Goal: Transaction & Acquisition: Purchase product/service

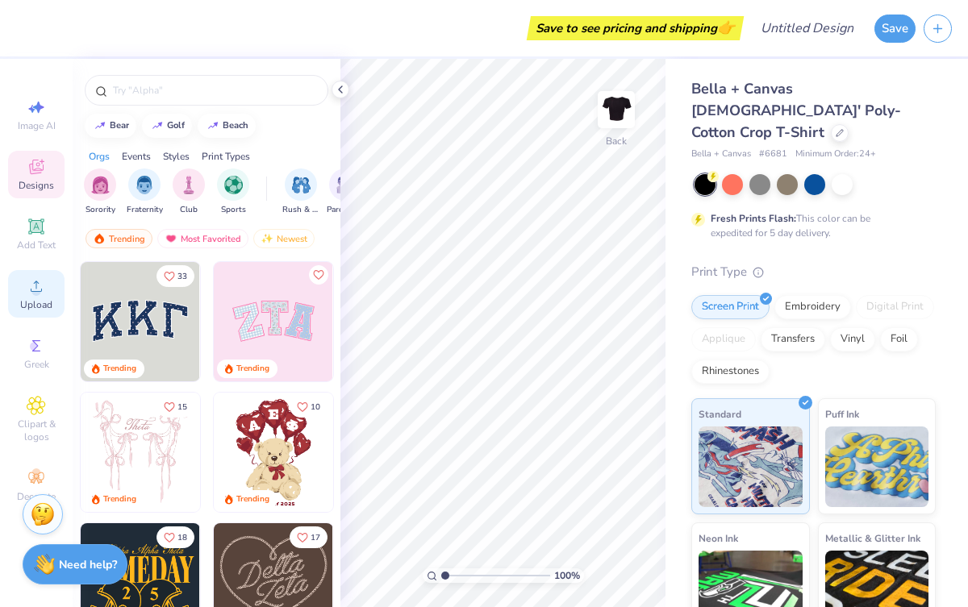
click at [45, 295] on icon at bounding box center [36, 286] width 19 height 19
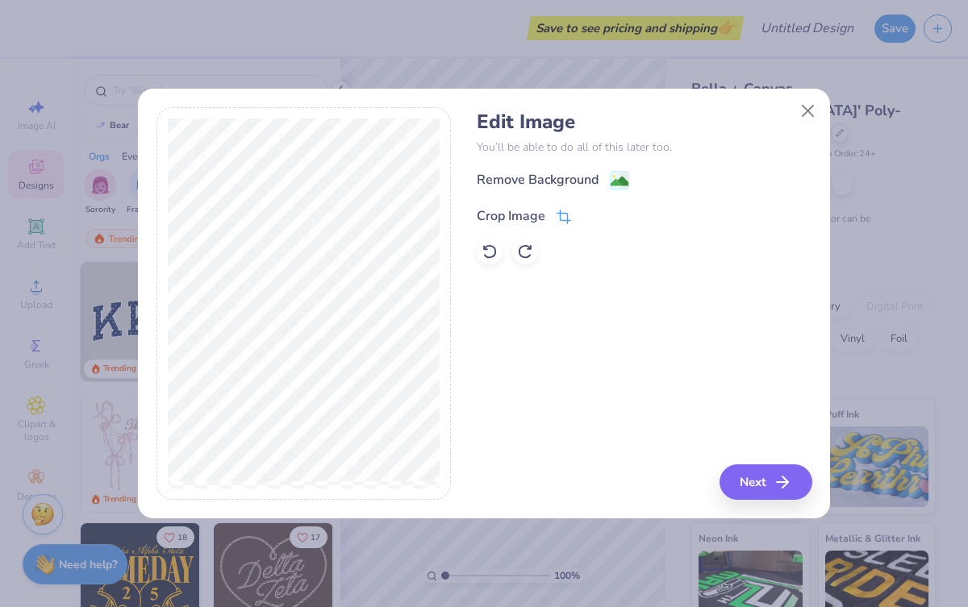
click at [561, 210] on icon at bounding box center [563, 217] width 15 height 15
click at [612, 185] on div "Remove Background Crop Image" at bounding box center [644, 217] width 335 height 94
click at [604, 212] on div at bounding box center [602, 214] width 40 height 19
click at [613, 211] on icon at bounding box center [615, 215] width 10 height 10
click at [613, 183] on image at bounding box center [619, 183] width 18 height 18
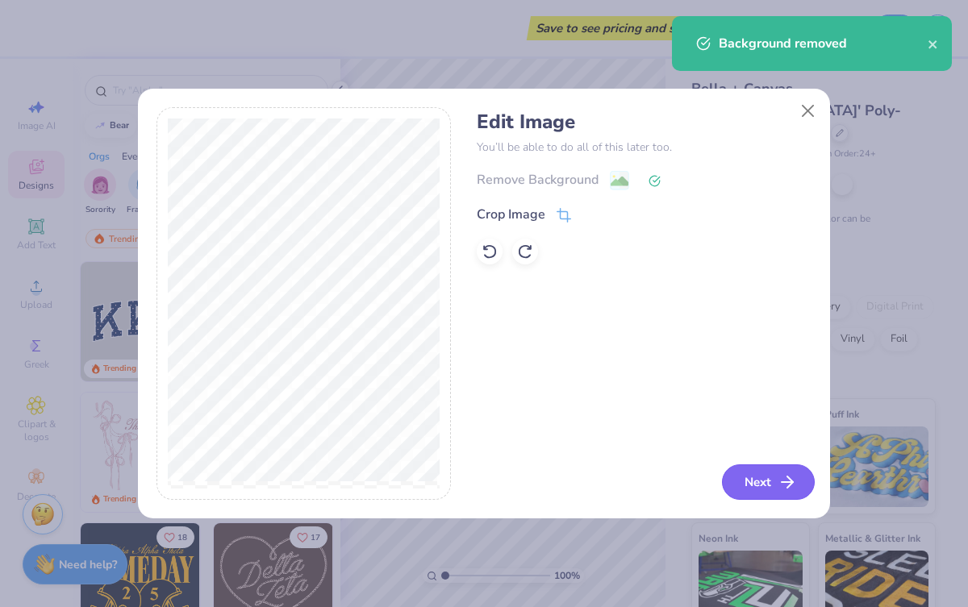
click at [755, 475] on button "Next" at bounding box center [768, 481] width 93 height 35
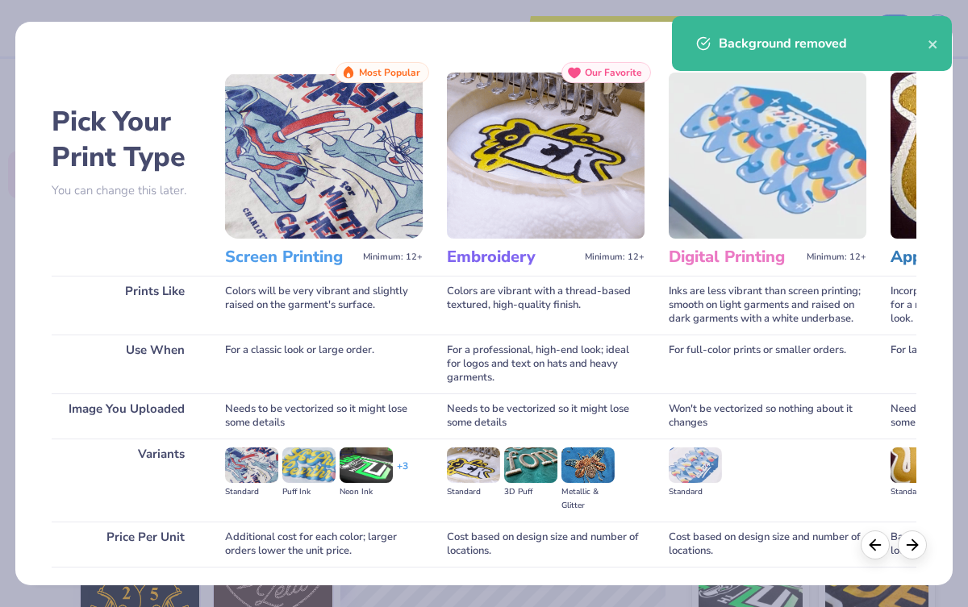
scroll to position [116, 0]
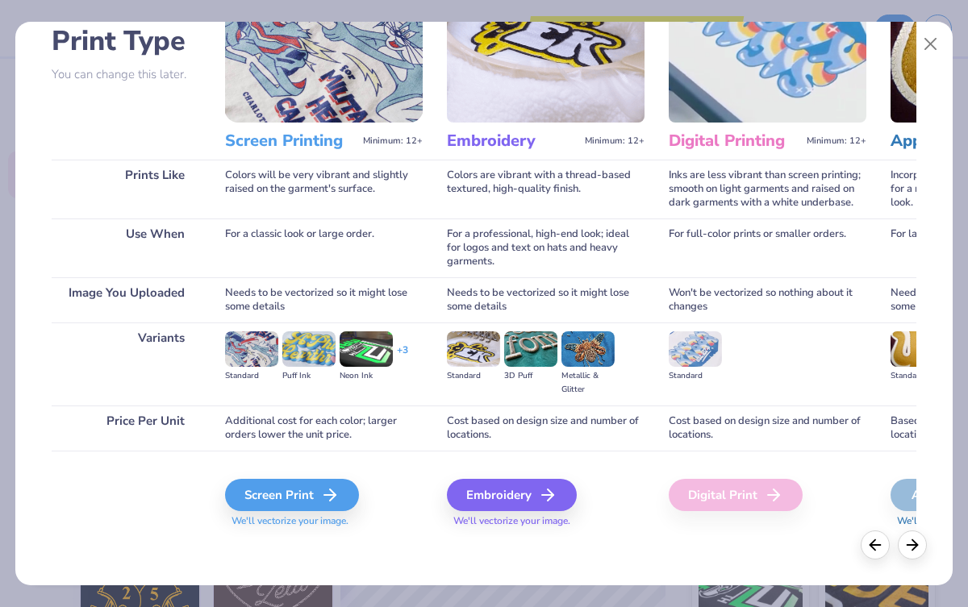
click at [337, 523] on span "We'll vectorize your image." at bounding box center [324, 521] width 198 height 14
click at [281, 556] on div "Pick Your Print Type You can change this later. Prints Like Use When Image You …" at bounding box center [483, 300] width 937 height 572
click at [292, 524] on span "We'll vectorize your image." at bounding box center [324, 521] width 198 height 14
click at [297, 533] on div "Screen Print We'll vectorize your image." at bounding box center [324, 494] width 198 height 86
click at [306, 498] on div "Screen Print" at bounding box center [294, 495] width 134 height 32
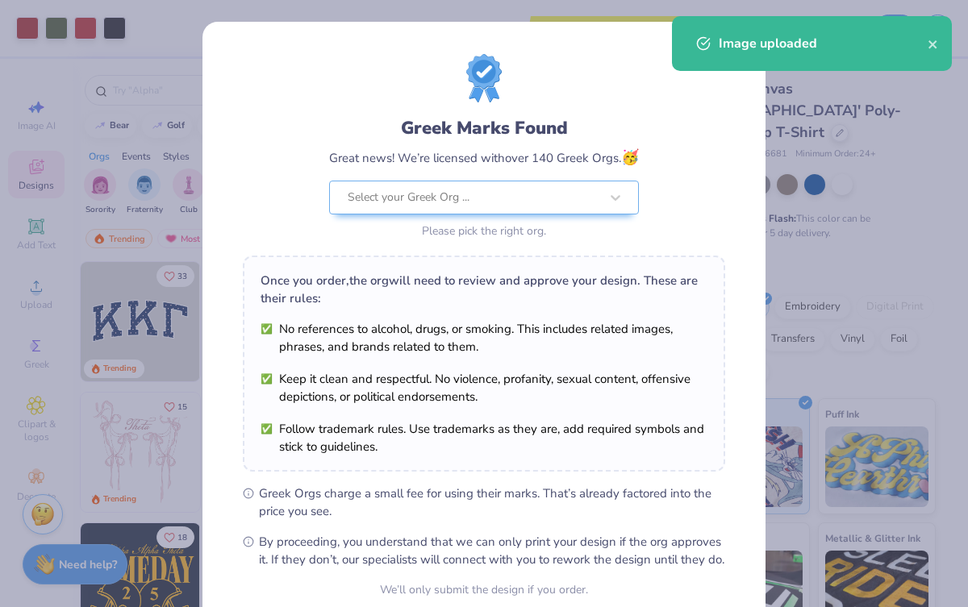
click at [817, 244] on div "Greek Marks Found Great news! We’re licensed with over 140 Greek Orgs. 🥳 Select…" at bounding box center [484, 303] width 968 height 607
click at [926, 50] on div "Image uploaded" at bounding box center [822, 43] width 209 height 19
click at [935, 48] on icon "close" at bounding box center [932, 44] width 8 height 8
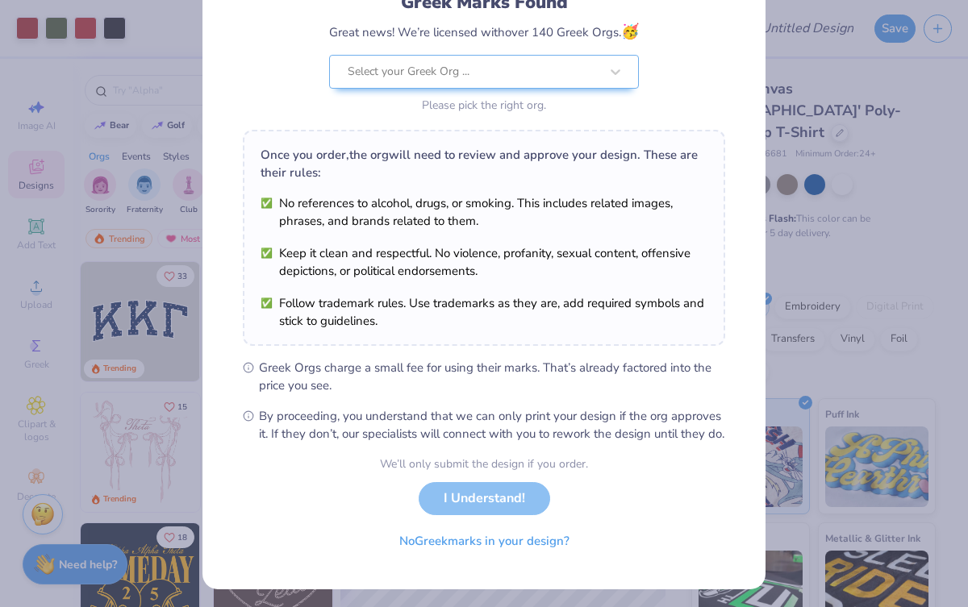
scroll to position [148, 0]
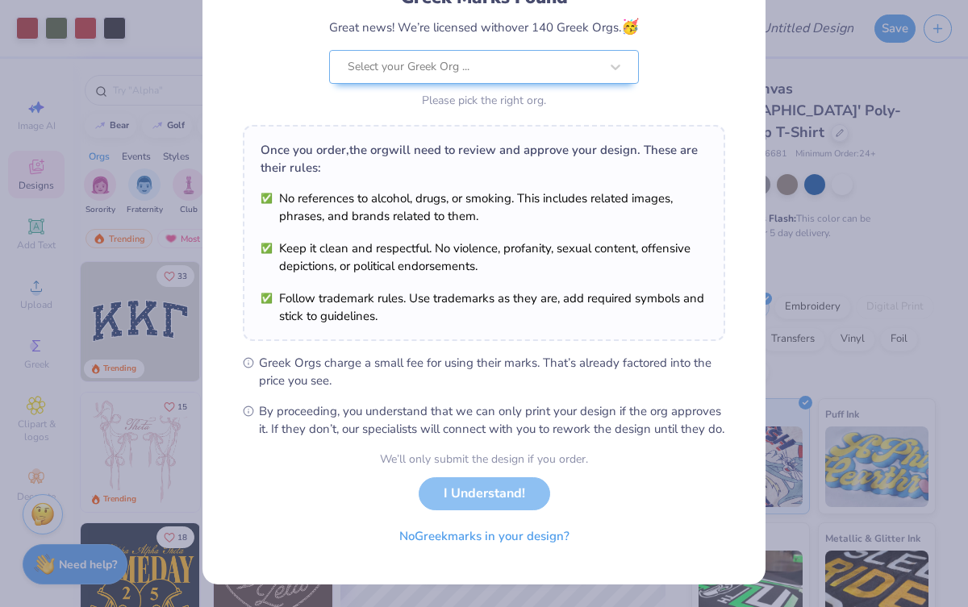
click at [479, 499] on div "We’ll only submit the design if you order. I Understand! No Greek marks in your…" at bounding box center [484, 502] width 208 height 102
click at [495, 534] on button "No Greek marks in your design?" at bounding box center [484, 532] width 198 height 33
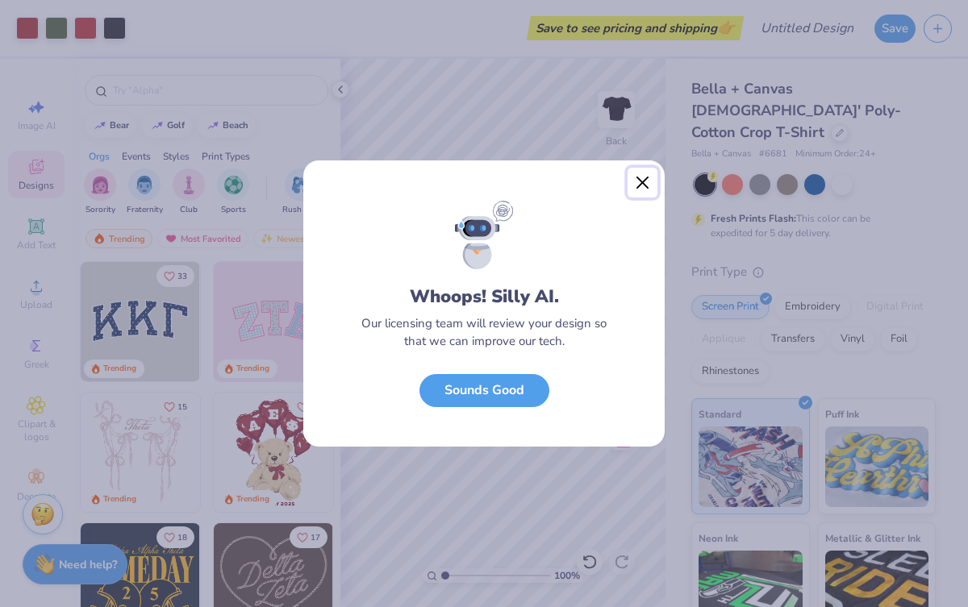
click at [647, 185] on button "Close" at bounding box center [642, 183] width 31 height 31
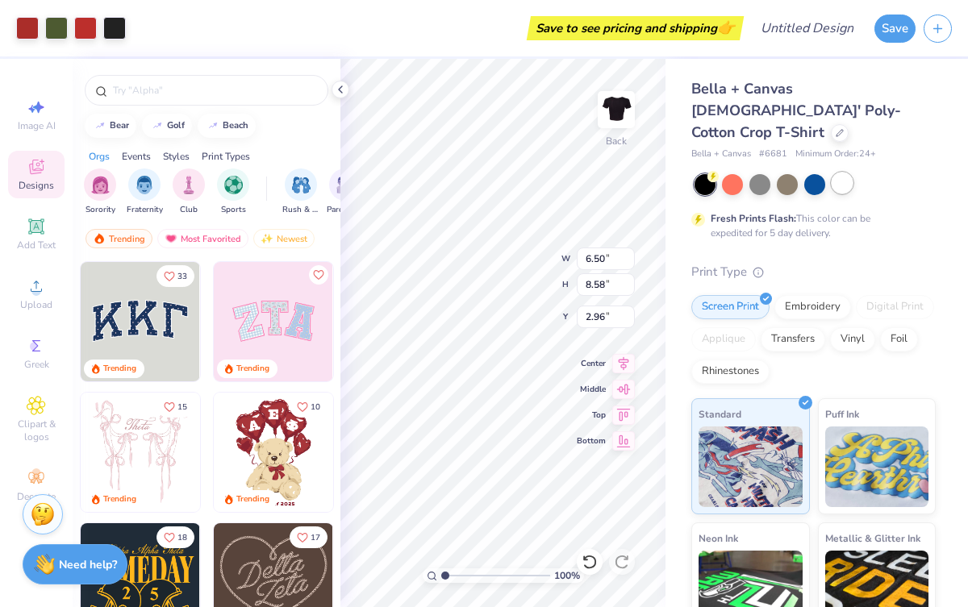
click at [844, 173] on div at bounding box center [841, 183] width 21 height 21
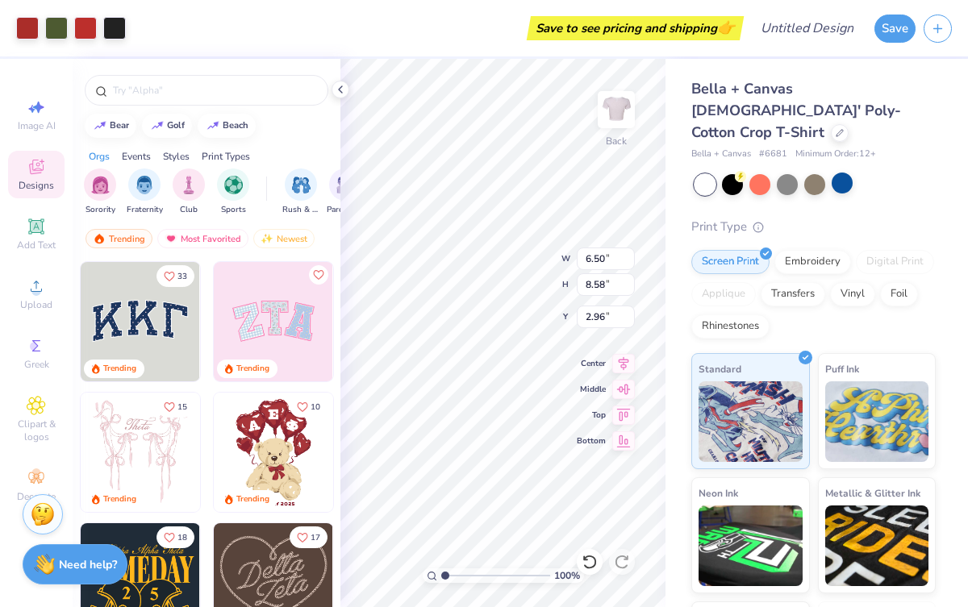
type input "2.03"
click at [726, 173] on div "Bella + Canvas Ladies' Poly-Cotton Crop T-Shirt Bella + Canvas # 6681 Minimum O…" at bounding box center [813, 397] width 244 height 639
click at [770, 173] on div at bounding box center [759, 183] width 21 height 21
click at [791, 174] on div at bounding box center [787, 184] width 21 height 21
click at [727, 173] on div at bounding box center [732, 183] width 21 height 21
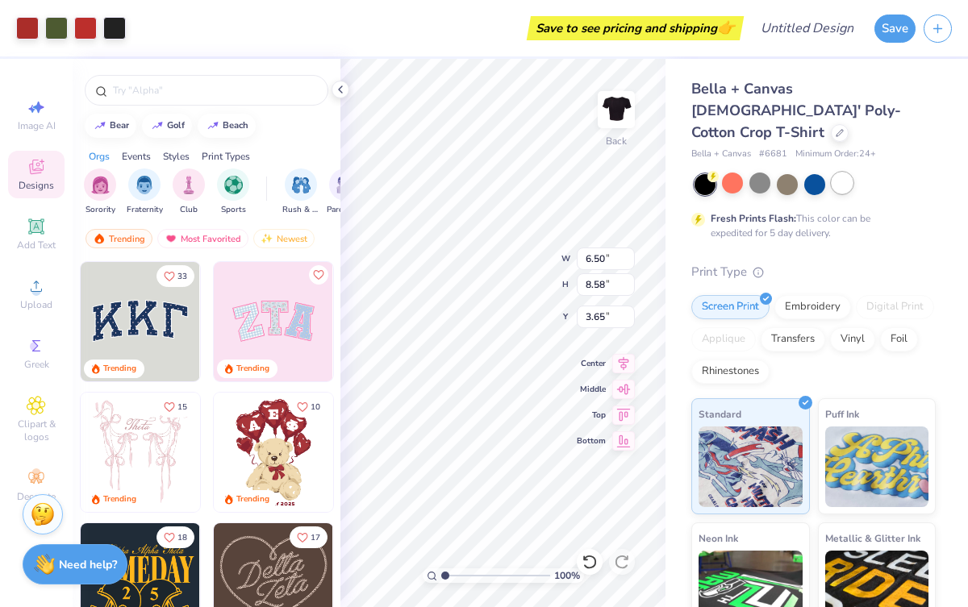
click at [839, 173] on div at bounding box center [841, 183] width 21 height 21
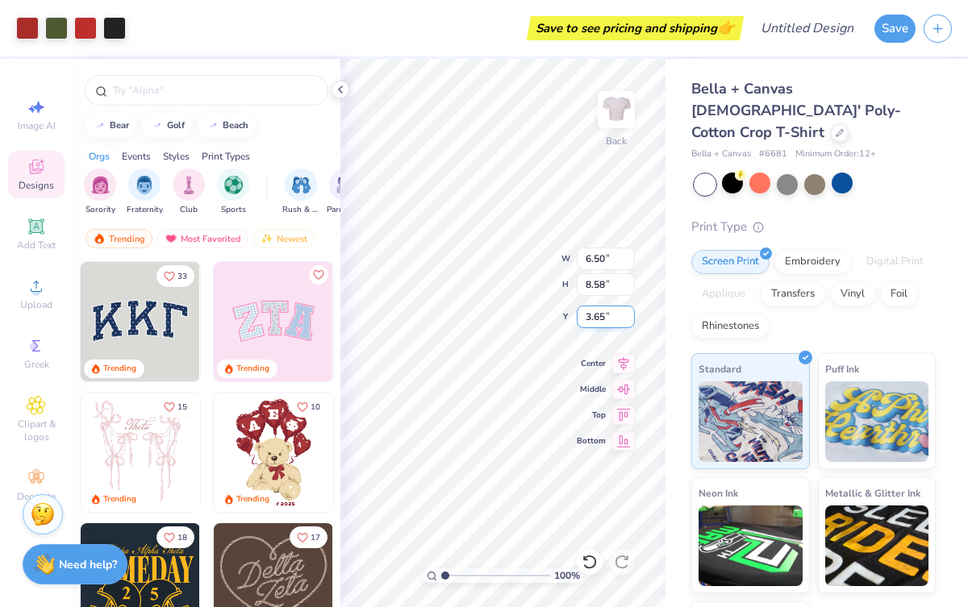
type input "2.00"
click at [628, 442] on div "100 % Back W 6.50 6.50 " H 8.58 8.58 " Y 2.00 2.00 " Center Middle Top Bottom" at bounding box center [502, 333] width 325 height 548
type input "8.28"
type input "10.92"
type input "1.49"
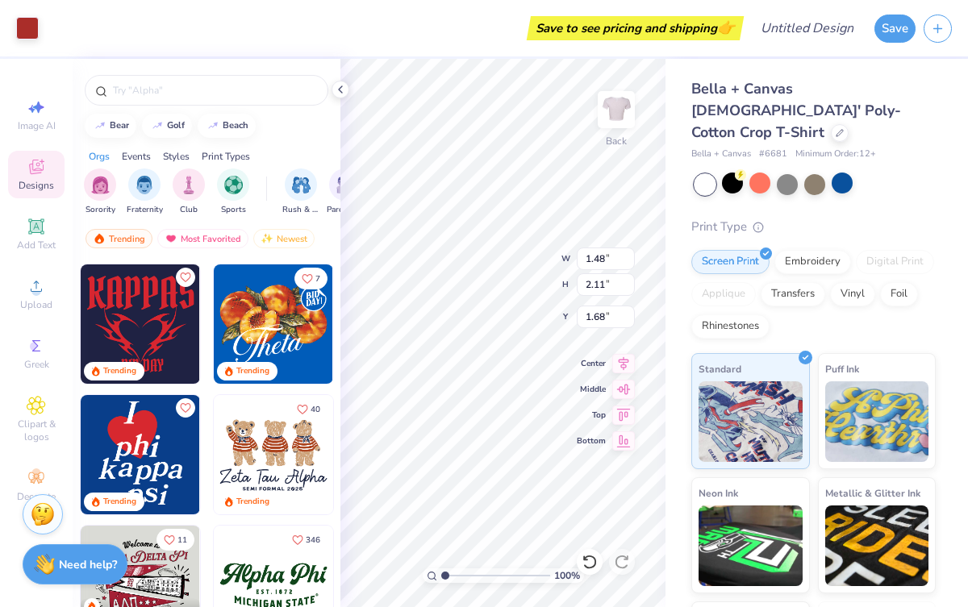
scroll to position [347, 0]
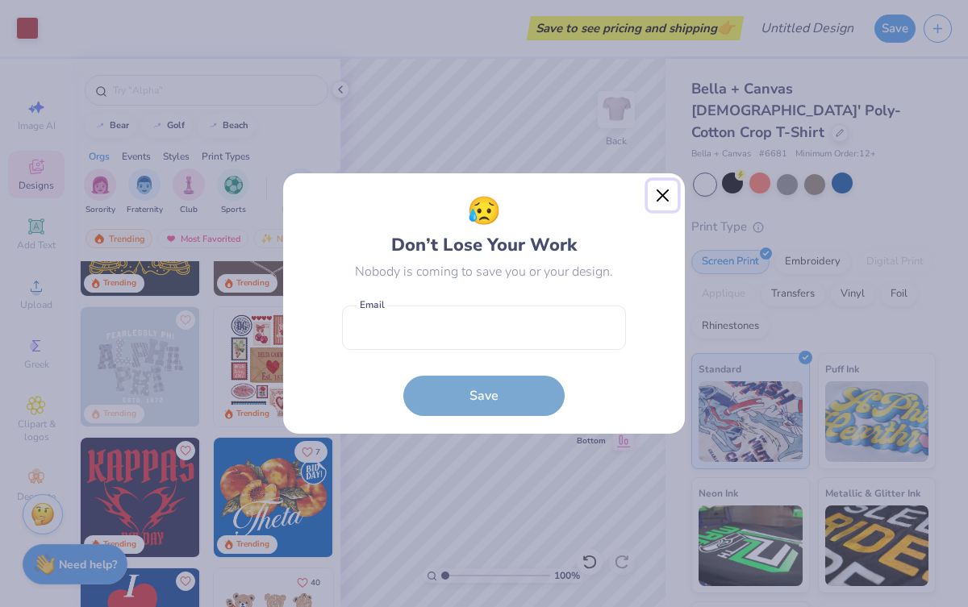
click at [656, 204] on button "Close" at bounding box center [662, 196] width 31 height 31
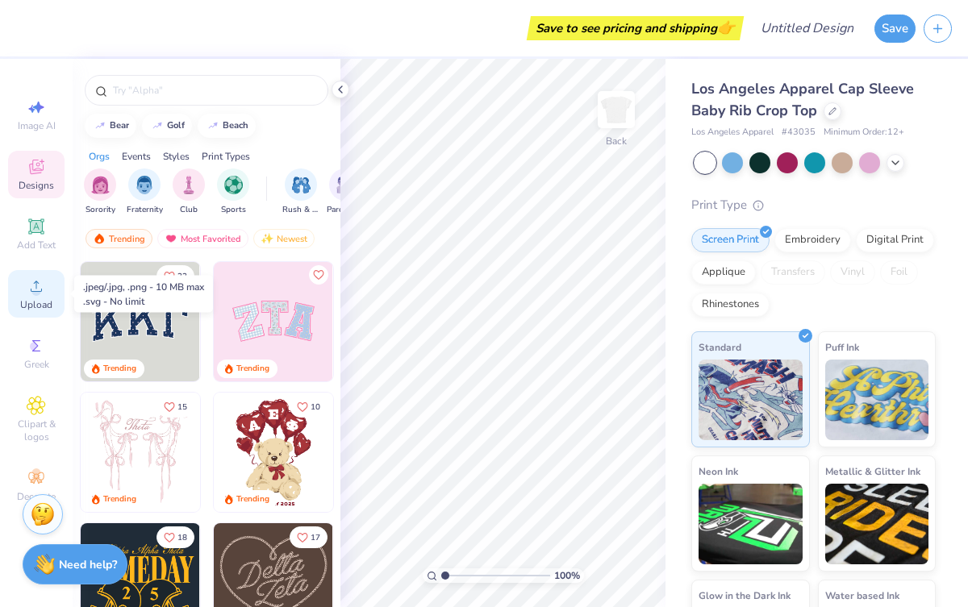
click at [36, 302] on span "Upload" at bounding box center [36, 304] width 32 height 13
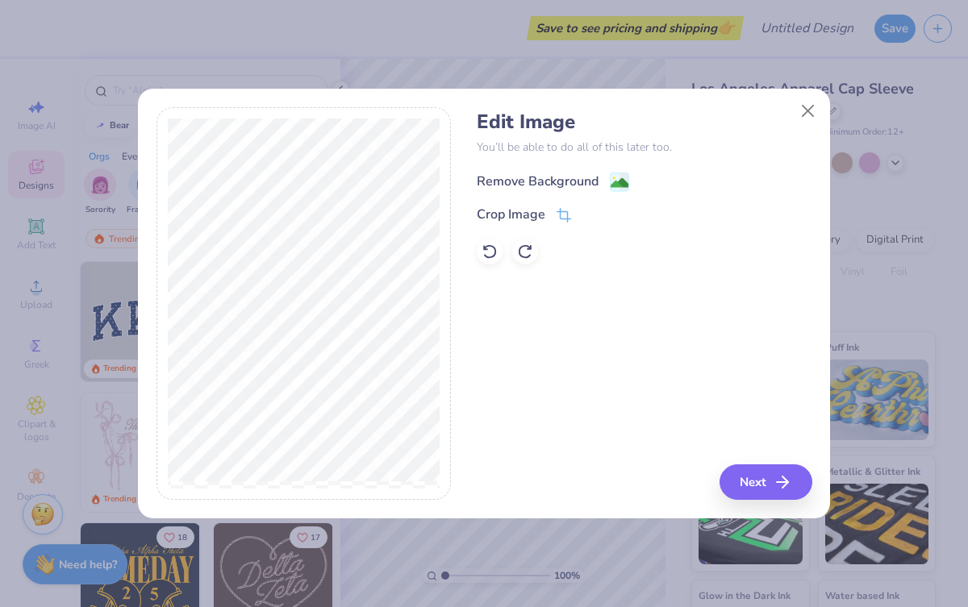
click at [621, 189] on image at bounding box center [619, 183] width 18 height 18
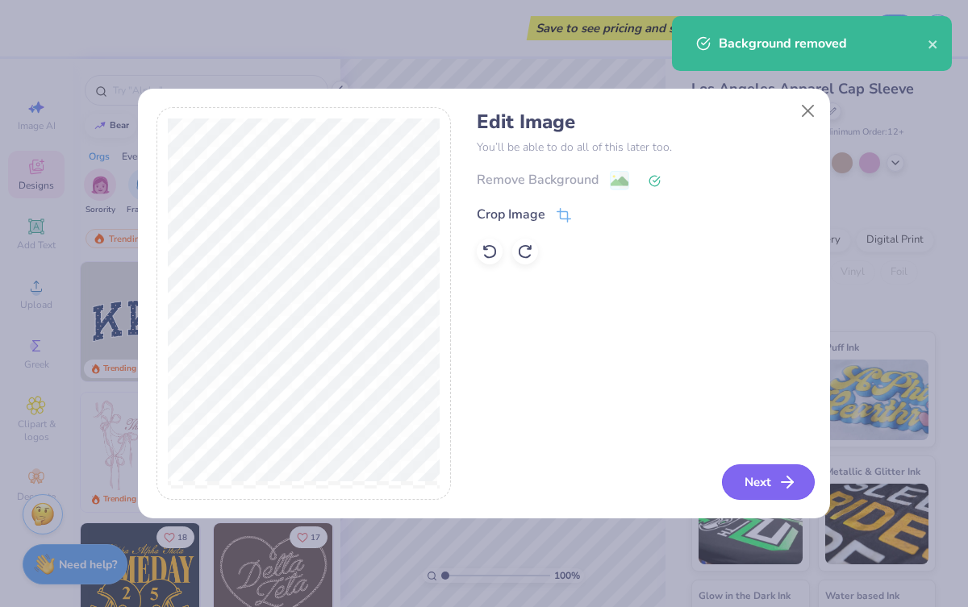
click at [753, 480] on button "Next" at bounding box center [768, 481] width 93 height 35
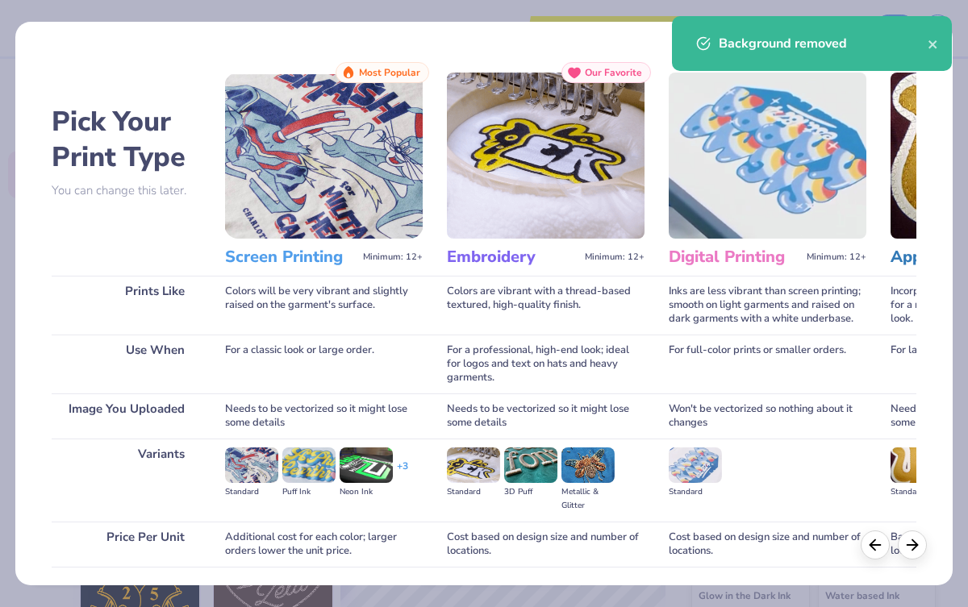
scroll to position [116, 0]
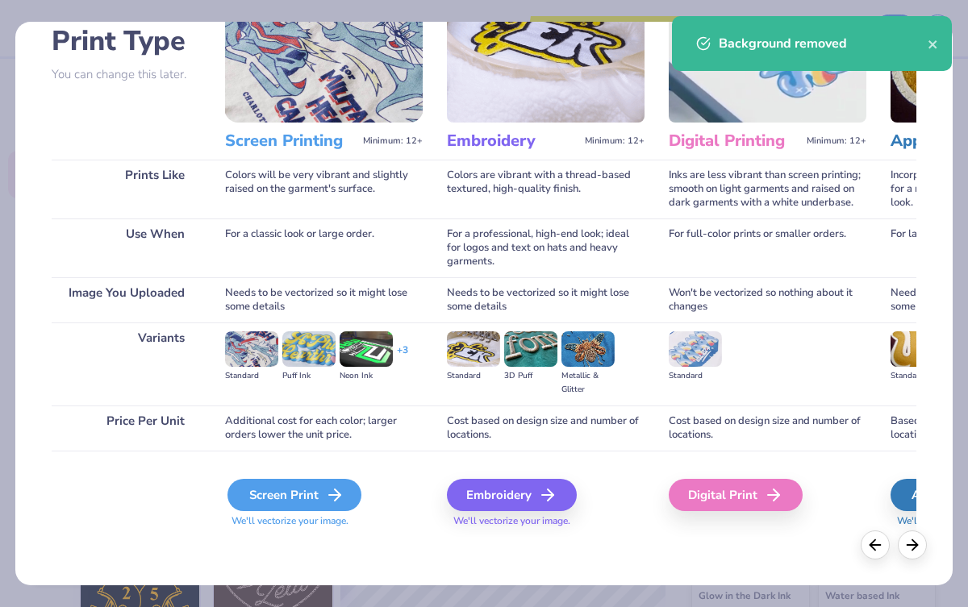
click at [294, 497] on div "Screen Print" at bounding box center [294, 495] width 134 height 32
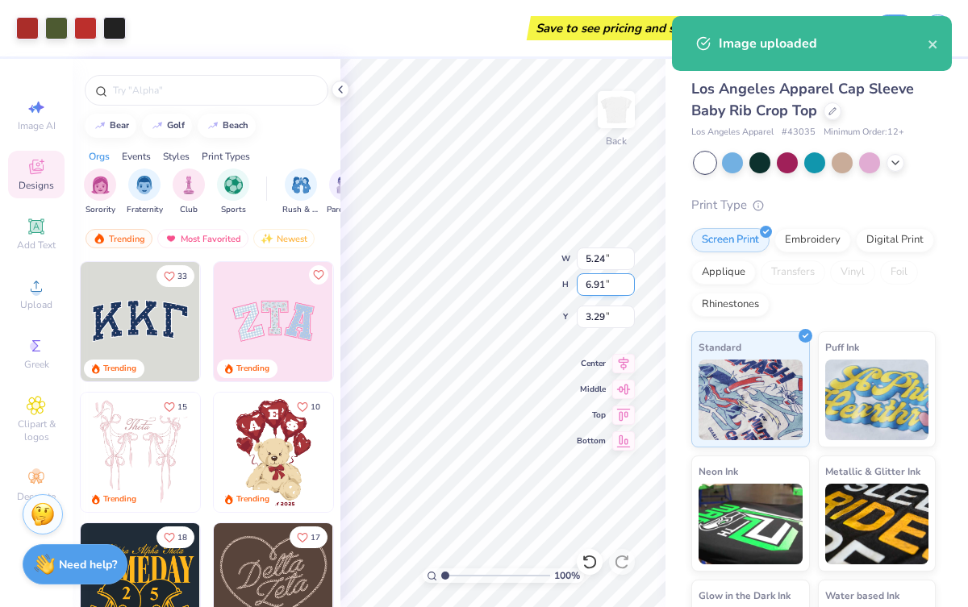
click at [524, 279] on div "100 % Back W 5.24 5.24 " H 6.91 6.91 " Y 3.29 3.29 " Center [GEOGRAPHIC_DATA]" at bounding box center [502, 333] width 325 height 548
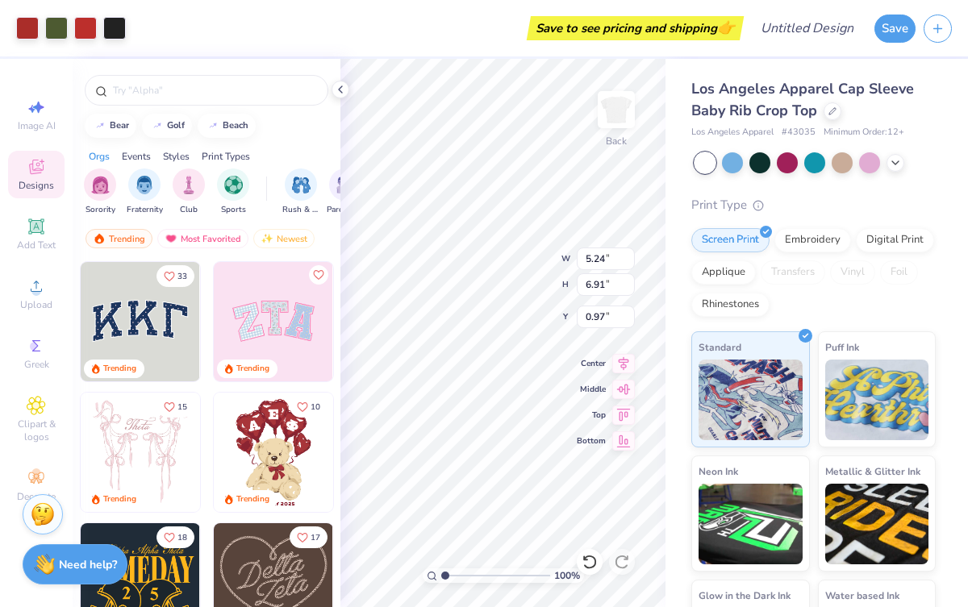
click at [685, 493] on div "Art colors Save to see pricing and shipping 👉 Design Title Save Image AI Design…" at bounding box center [484, 303] width 968 height 607
type input "1.07"
click at [593, 434] on div "100 % Back W 5.24 5.24 " H 6.91 6.91 " Y 1.07 1.07 " Center [GEOGRAPHIC_DATA]" at bounding box center [502, 333] width 325 height 548
type input "6.16"
type input "8.12"
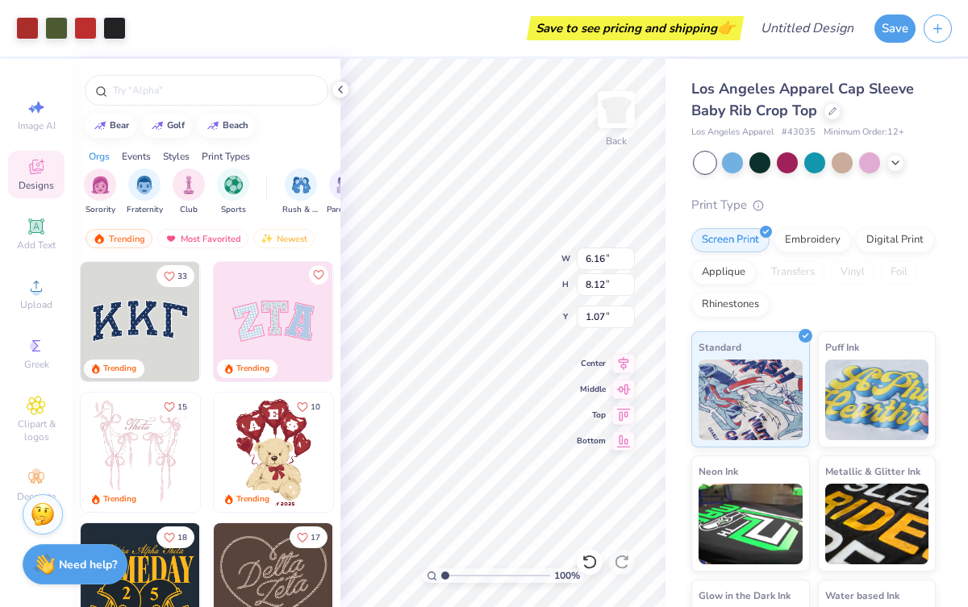
type input "1.79"
type input "1.77"
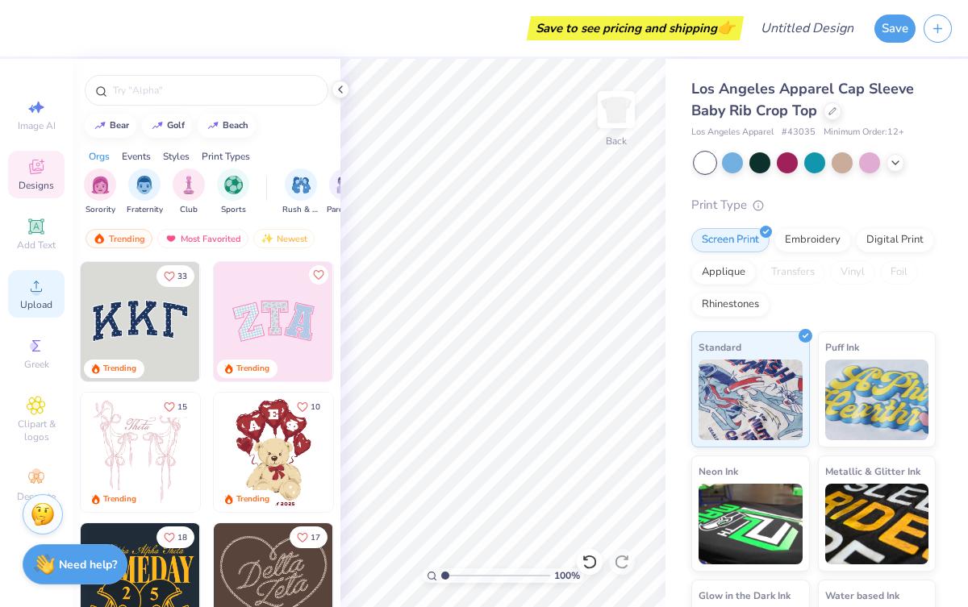
click at [52, 287] on div "Upload" at bounding box center [36, 294] width 56 height 48
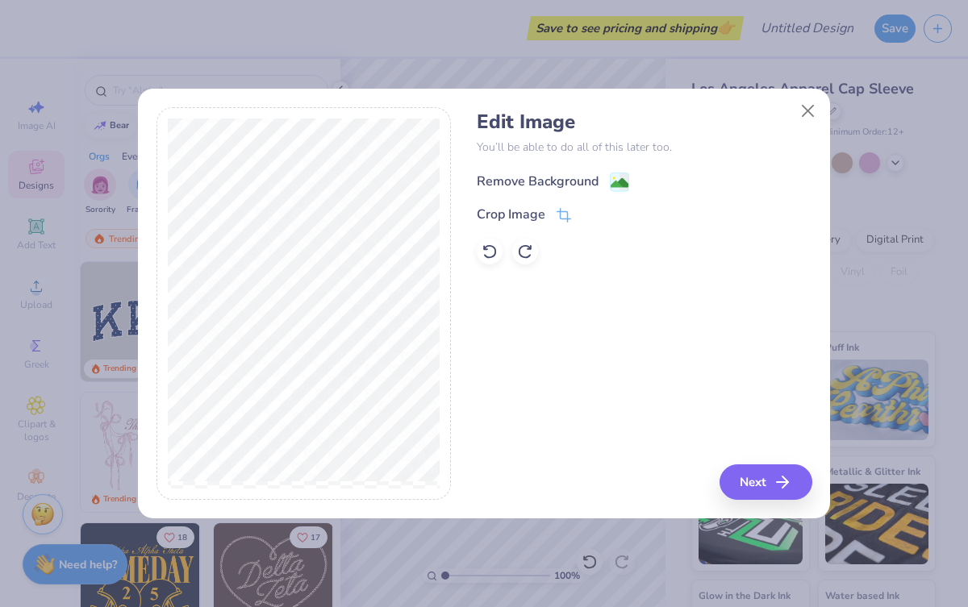
click at [618, 172] on span at bounding box center [619, 182] width 19 height 20
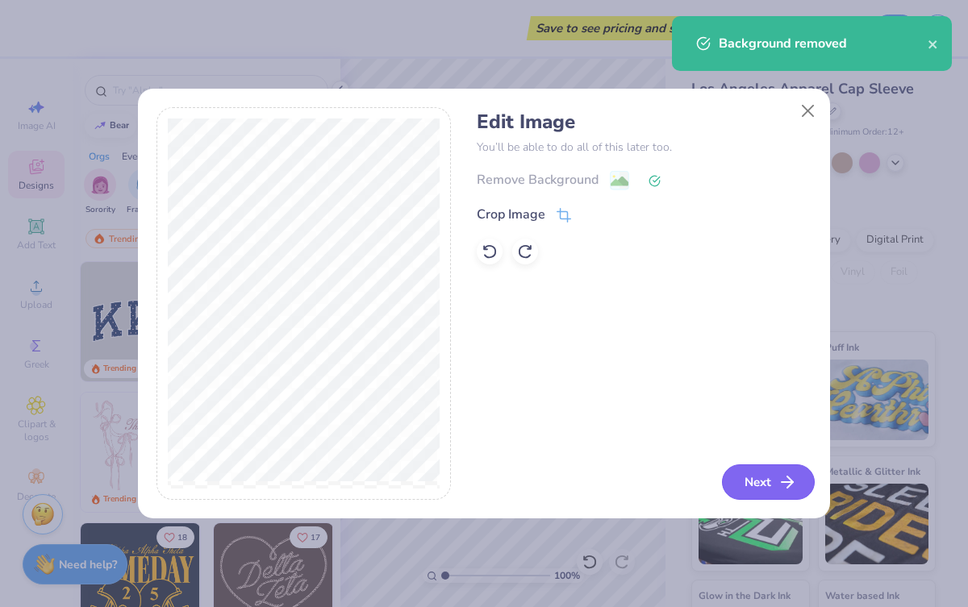
click at [764, 468] on button "Next" at bounding box center [768, 481] width 93 height 35
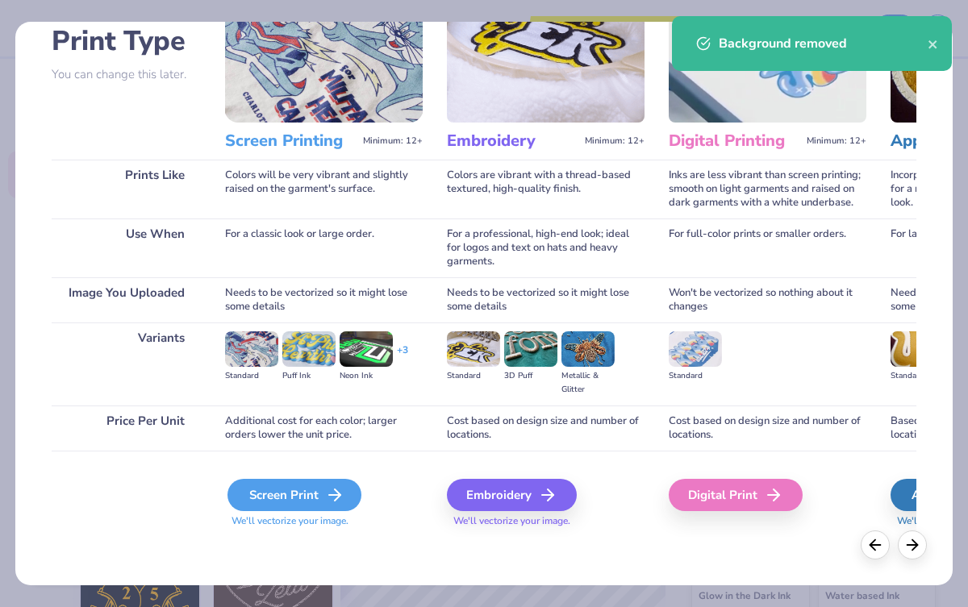
click at [291, 489] on div "Screen Print" at bounding box center [294, 495] width 134 height 32
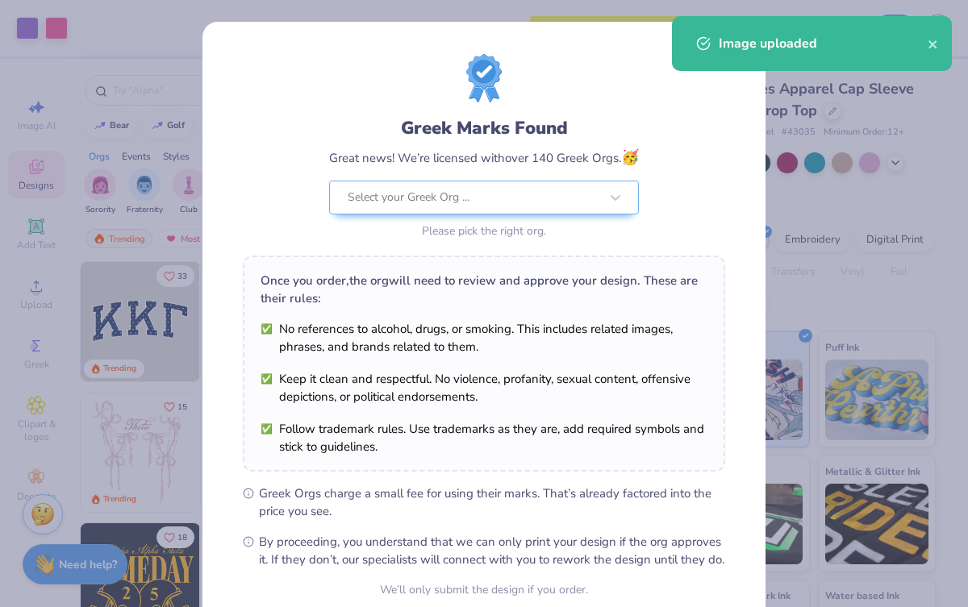
click at [939, 45] on div "Image uploaded" at bounding box center [812, 43] width 280 height 55
click at [934, 46] on icon "close" at bounding box center [932, 44] width 8 height 8
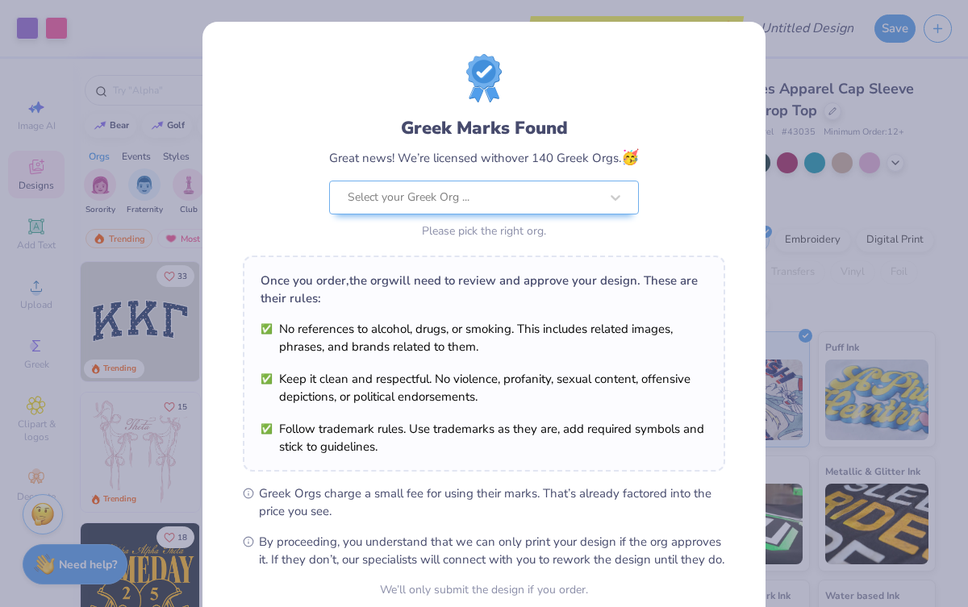
scroll to position [148, 0]
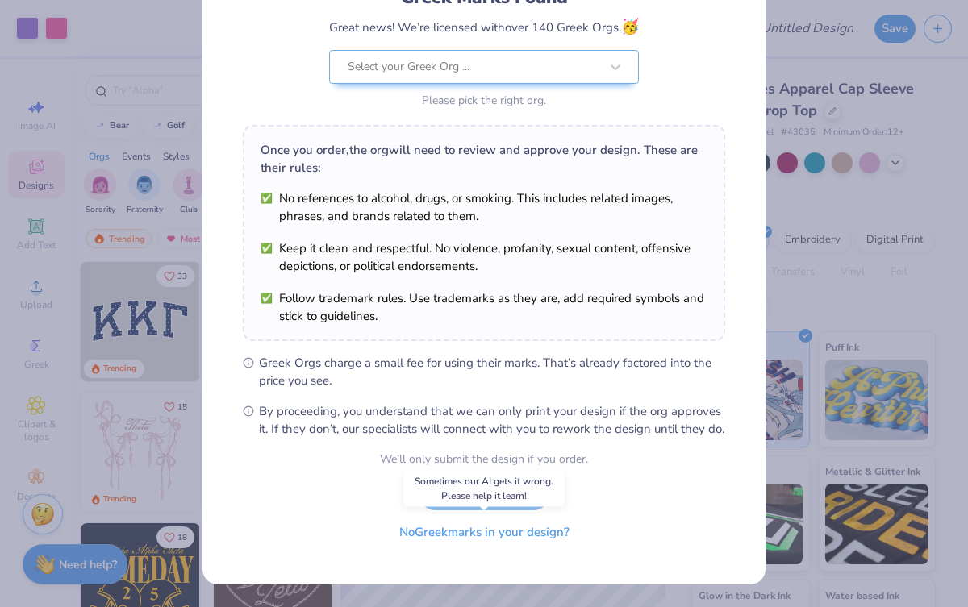
click at [503, 542] on button "No Greek marks in your design?" at bounding box center [484, 532] width 198 height 33
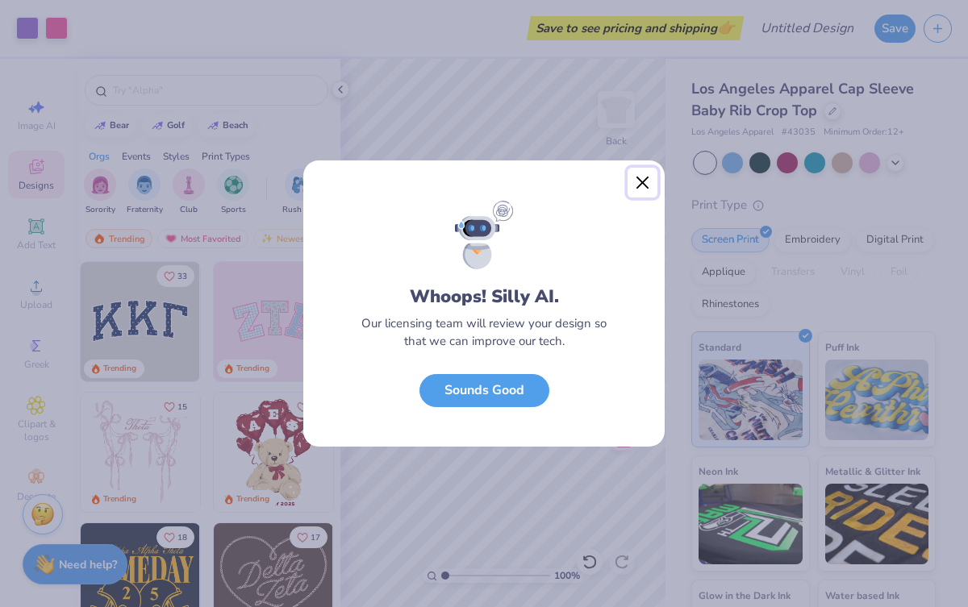
click at [644, 189] on button "Close" at bounding box center [642, 183] width 31 height 31
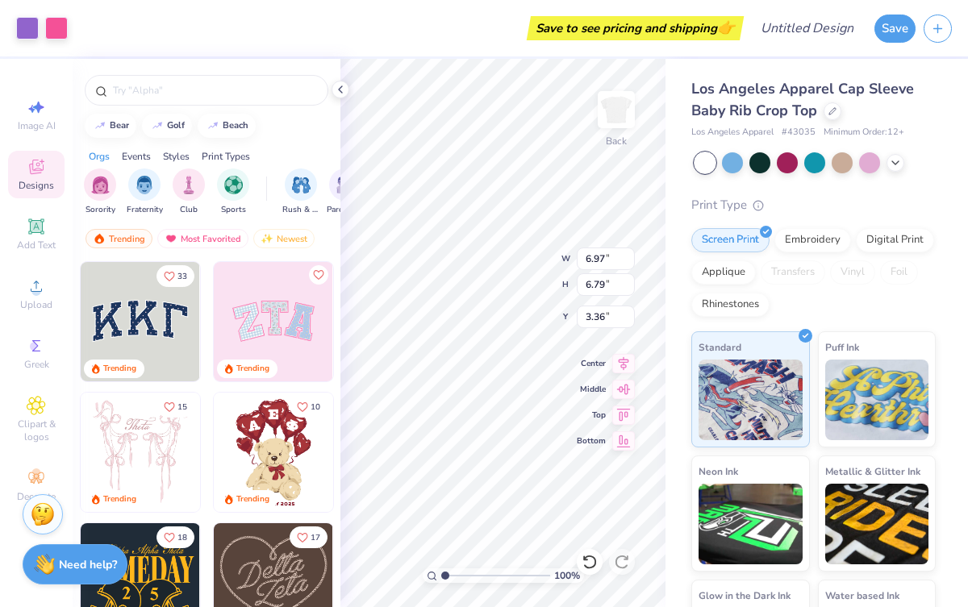
click at [681, 538] on div "Art colors Save to see pricing and shipping 👉 Design Title Save Image AI Design…" at bounding box center [484, 303] width 968 height 607
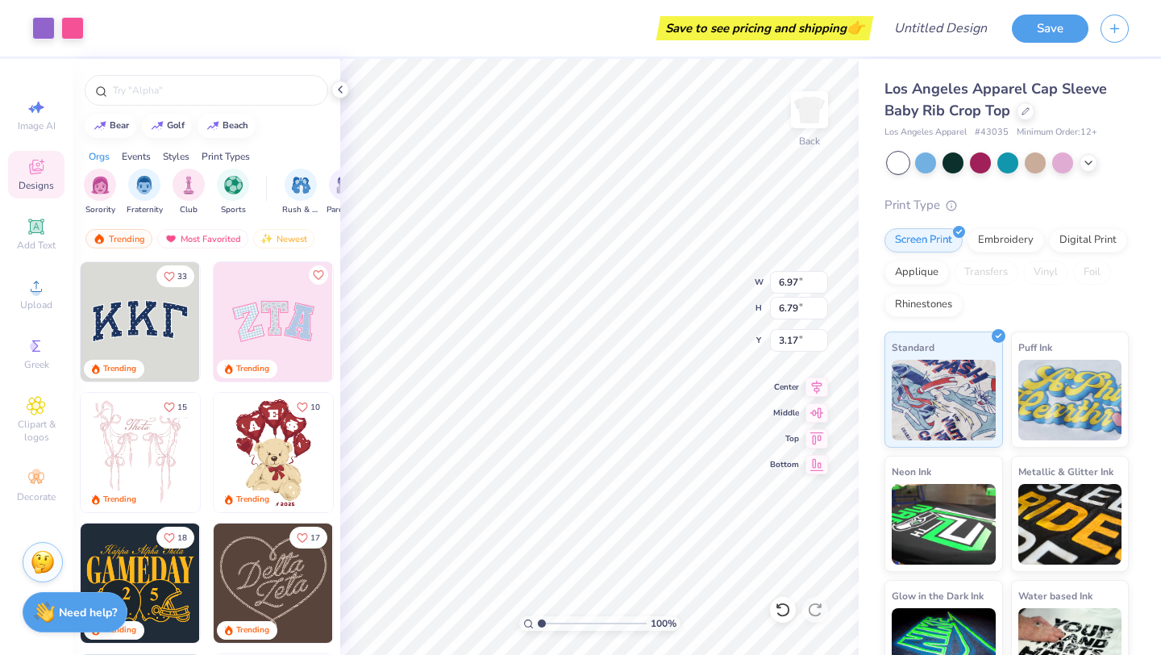
type input "2.12"
click at [294, 198] on div "Art colors Save to see pricing and shipping 👉 Design Title Save Image AI Design…" at bounding box center [580, 327] width 1161 height 655
click at [967, 168] on div at bounding box center [1062, 161] width 21 height 21
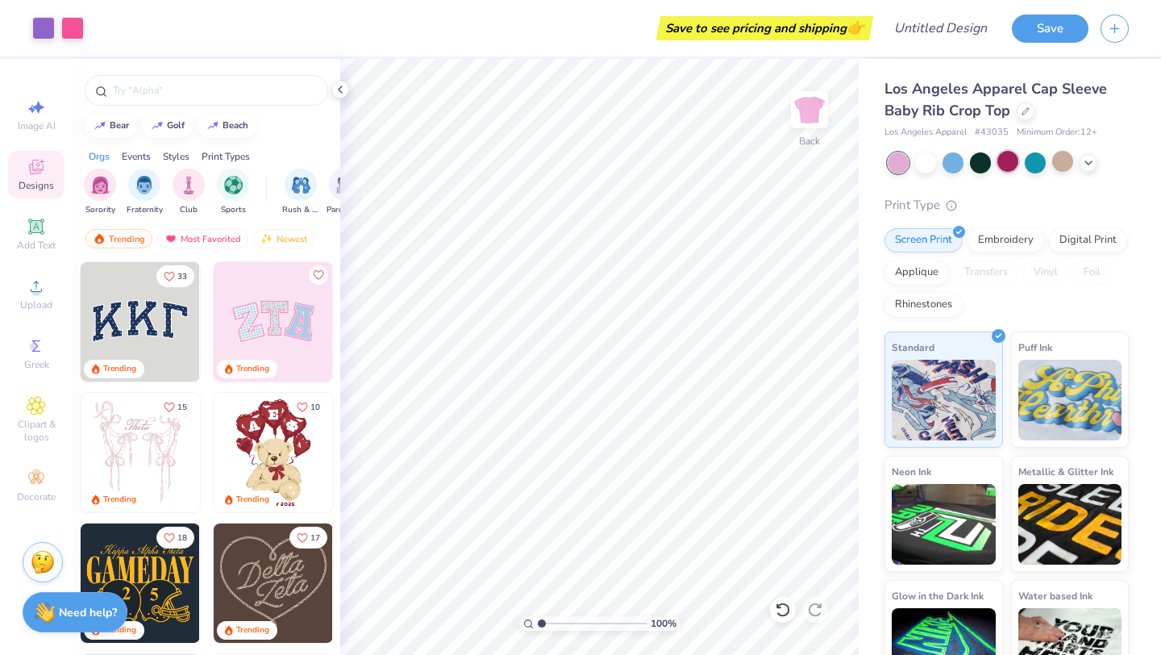
click at [967, 164] on div at bounding box center [1007, 161] width 21 height 21
click at [967, 164] on div at bounding box center [980, 161] width 21 height 21
click at [941, 165] on div at bounding box center [1008, 162] width 241 height 21
click at [909, 160] on div at bounding box center [898, 162] width 21 height 21
click at [924, 162] on div at bounding box center [925, 161] width 21 height 21
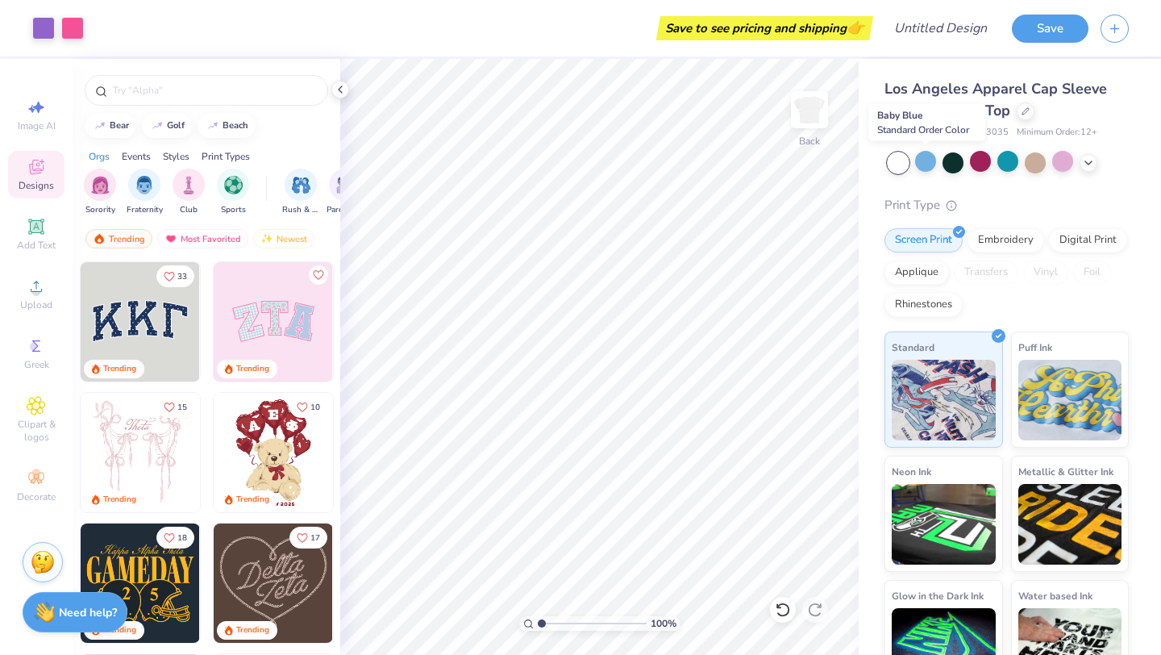
click at [924, 162] on div at bounding box center [925, 161] width 21 height 21
click at [922, 160] on div at bounding box center [925, 161] width 21 height 21
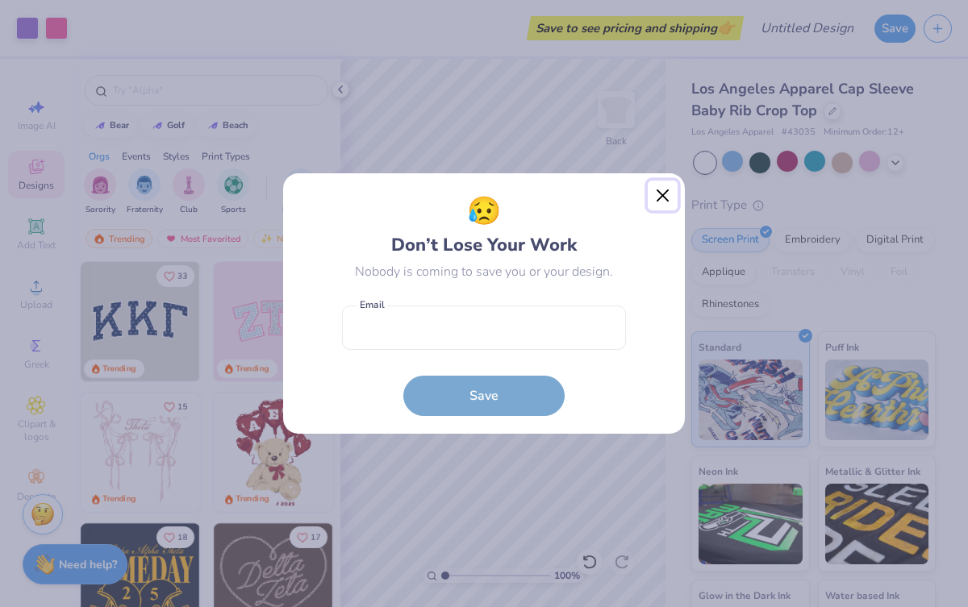
click at [654, 186] on button "Close" at bounding box center [662, 196] width 31 height 31
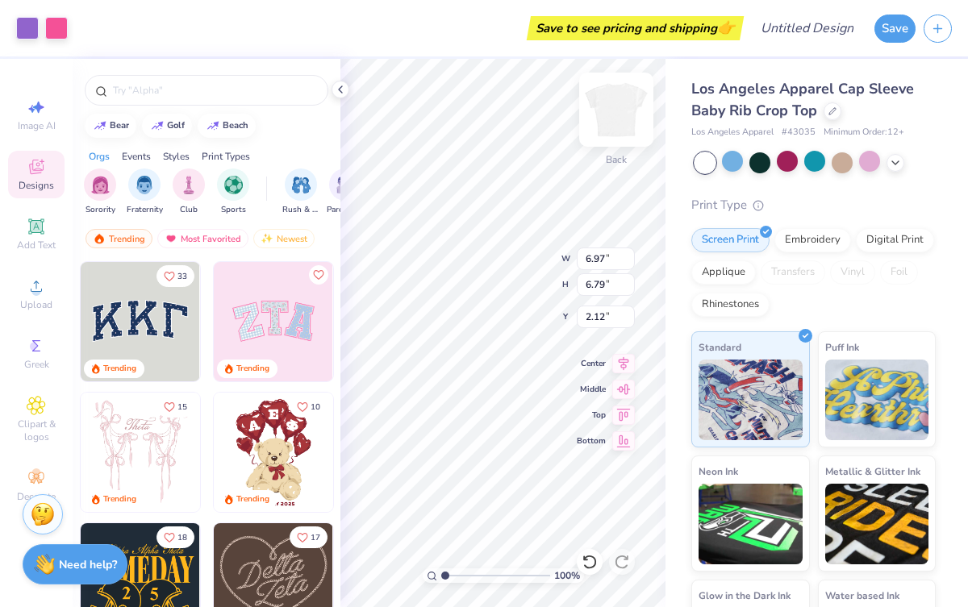
click at [599, 140] on div "Back" at bounding box center [615, 119] width 37 height 57
click at [464, 123] on div "Almost there" at bounding box center [653, 333] width 627 height 548
click at [306, 338] on img at bounding box center [273, 321] width 119 height 119
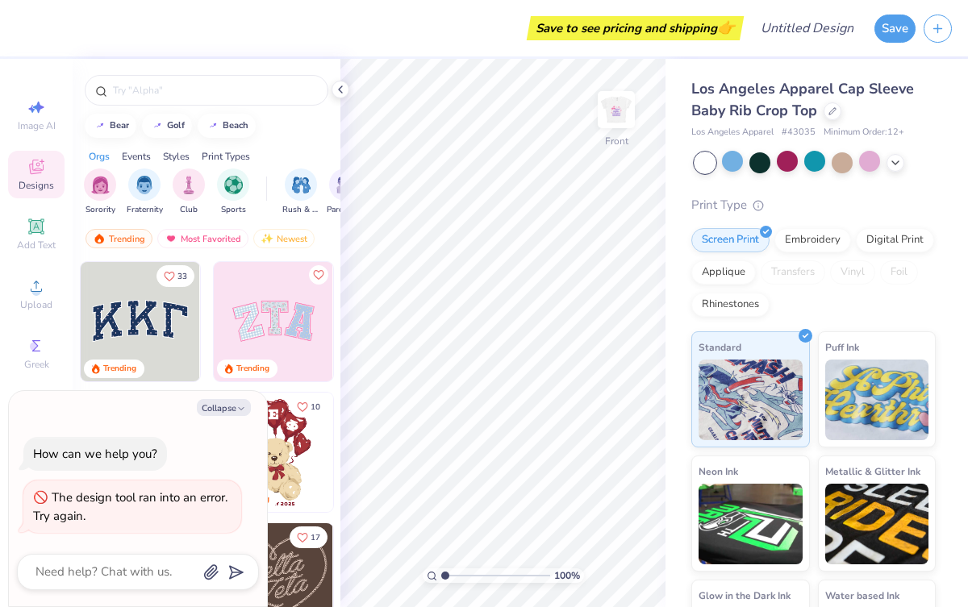
click at [292, 325] on img at bounding box center [273, 321] width 119 height 119
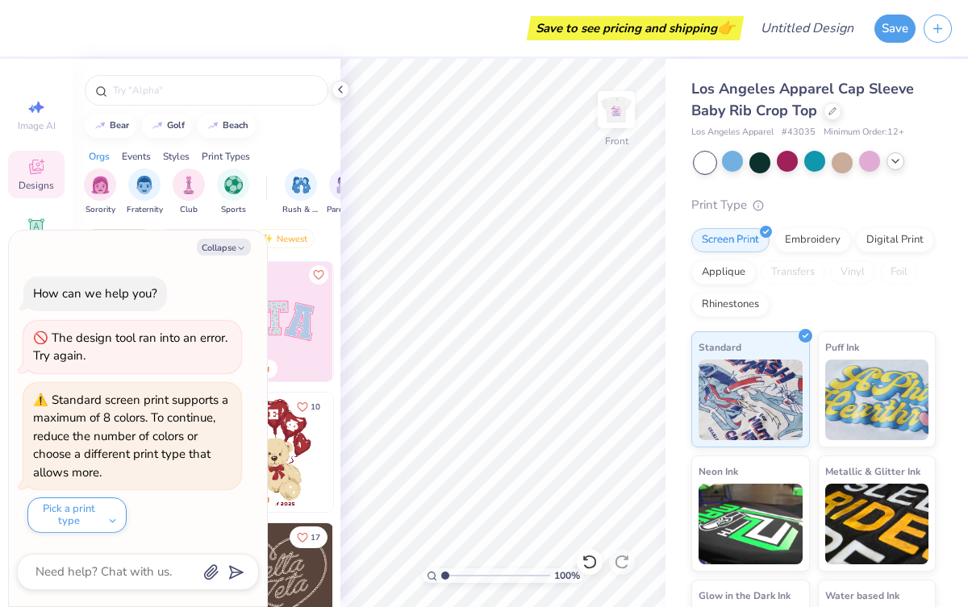
click at [892, 163] on icon at bounding box center [895, 161] width 13 height 13
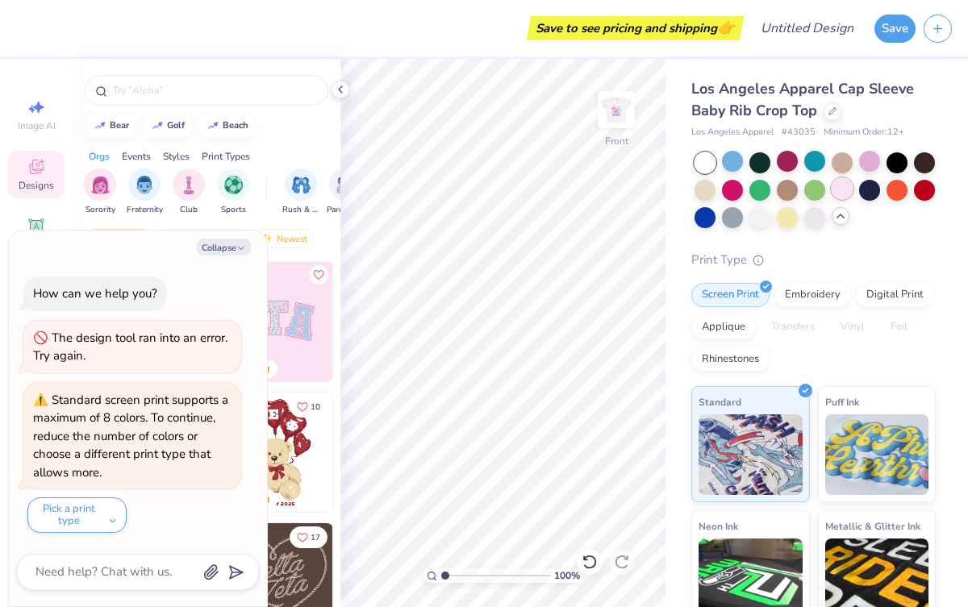
click at [851, 184] on div at bounding box center [841, 188] width 21 height 21
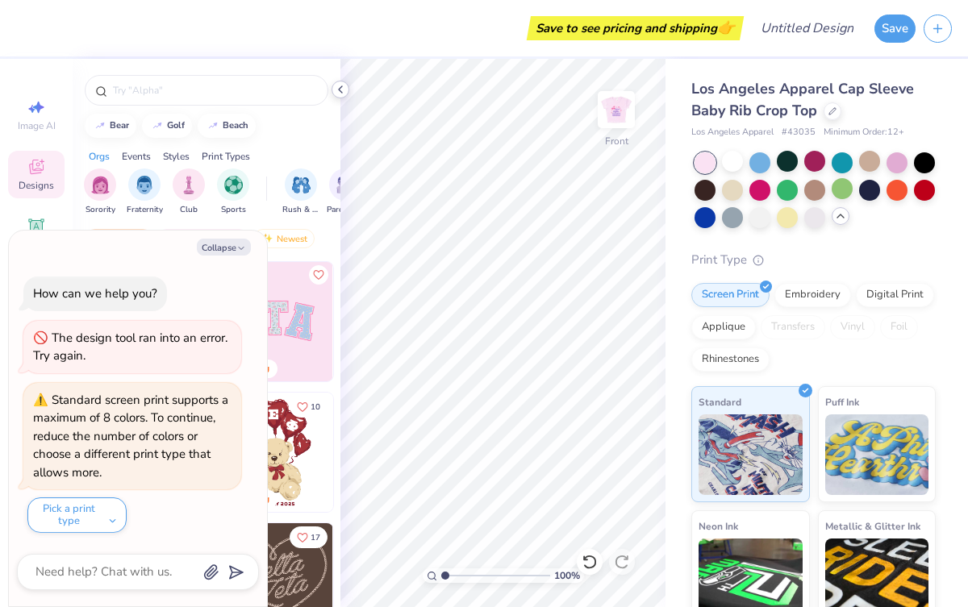
click at [339, 84] on icon at bounding box center [340, 89] width 13 height 13
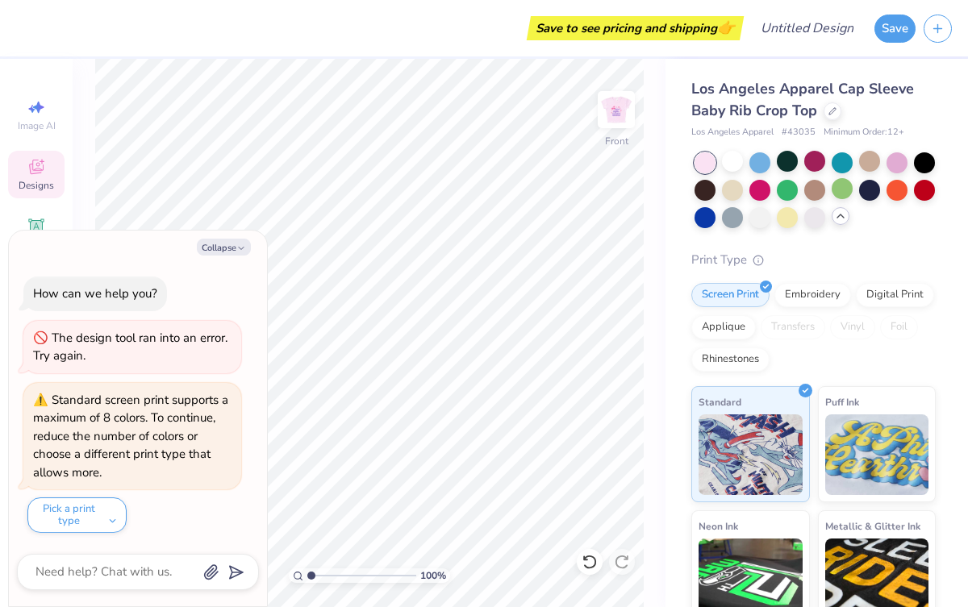
click at [234, 238] on div "Collapse How can we help you? The design tool ran into an error. Try again. Sta…" at bounding box center [138, 419] width 258 height 376
click at [234, 244] on button "Collapse" at bounding box center [224, 247] width 54 height 17
type textarea "x"
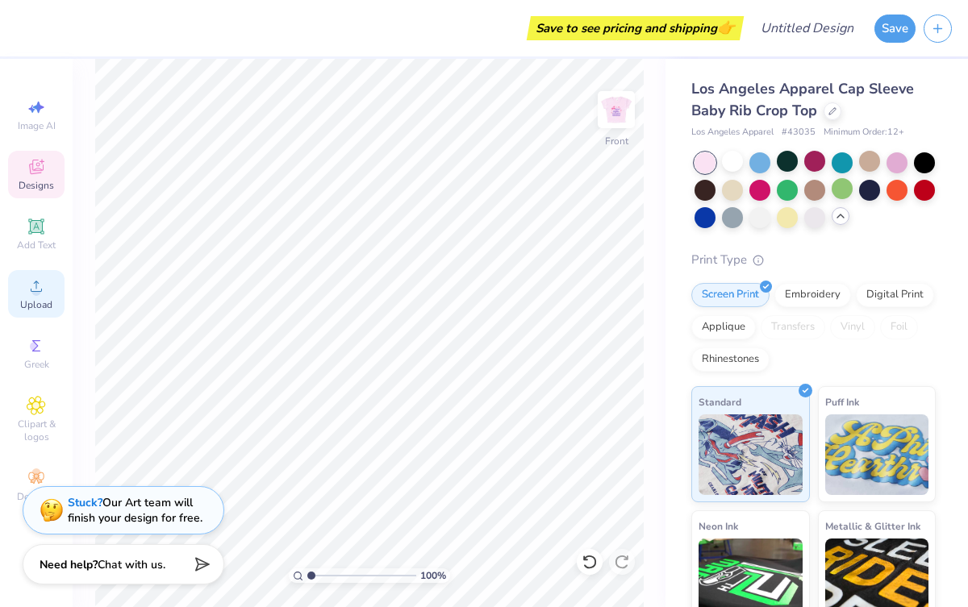
click at [44, 284] on icon at bounding box center [36, 286] width 19 height 19
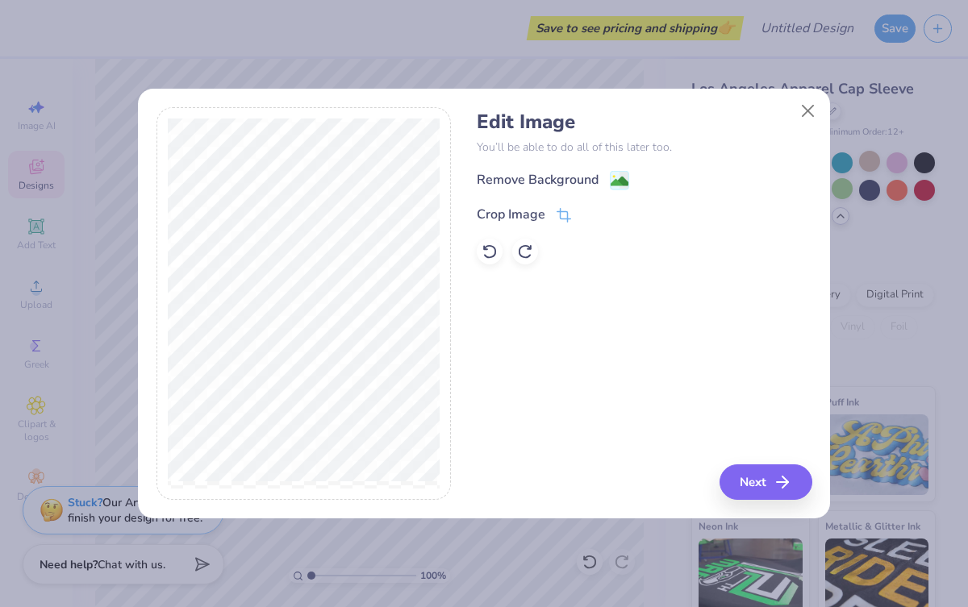
click at [623, 191] on div "Remove Background Crop Image" at bounding box center [644, 217] width 335 height 94
click at [623, 188] on image at bounding box center [619, 183] width 18 height 18
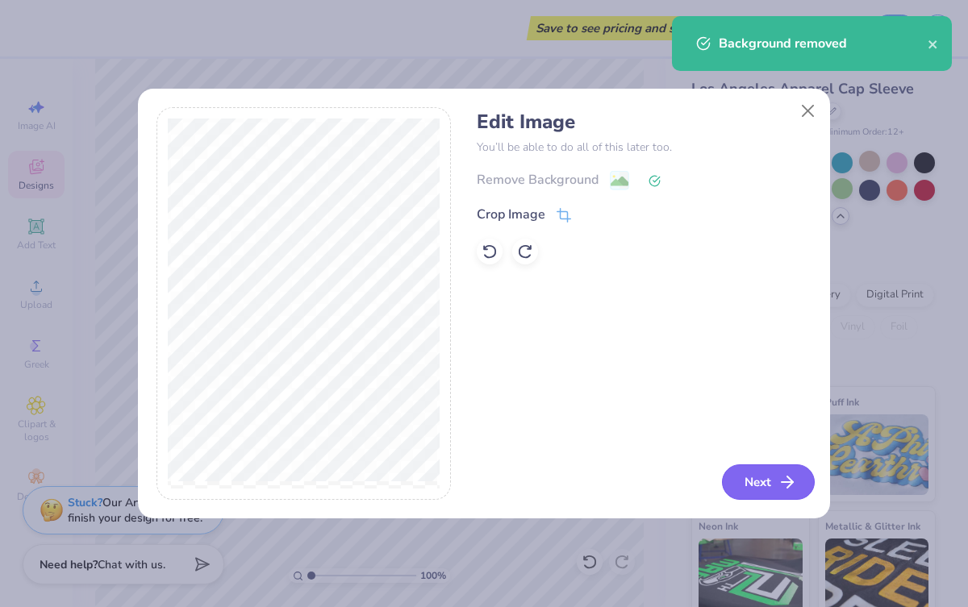
click at [748, 473] on button "Next" at bounding box center [768, 481] width 93 height 35
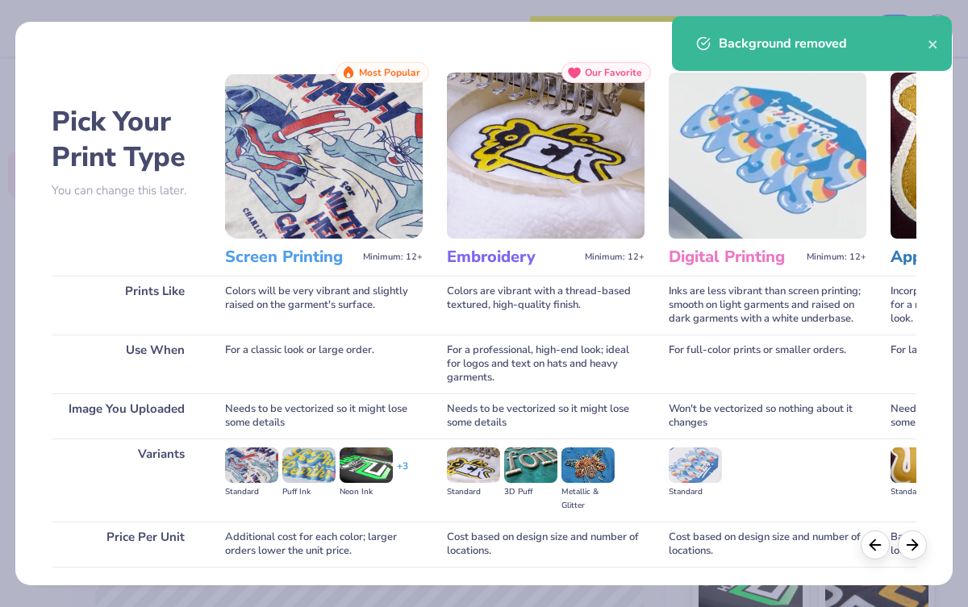
scroll to position [116, 0]
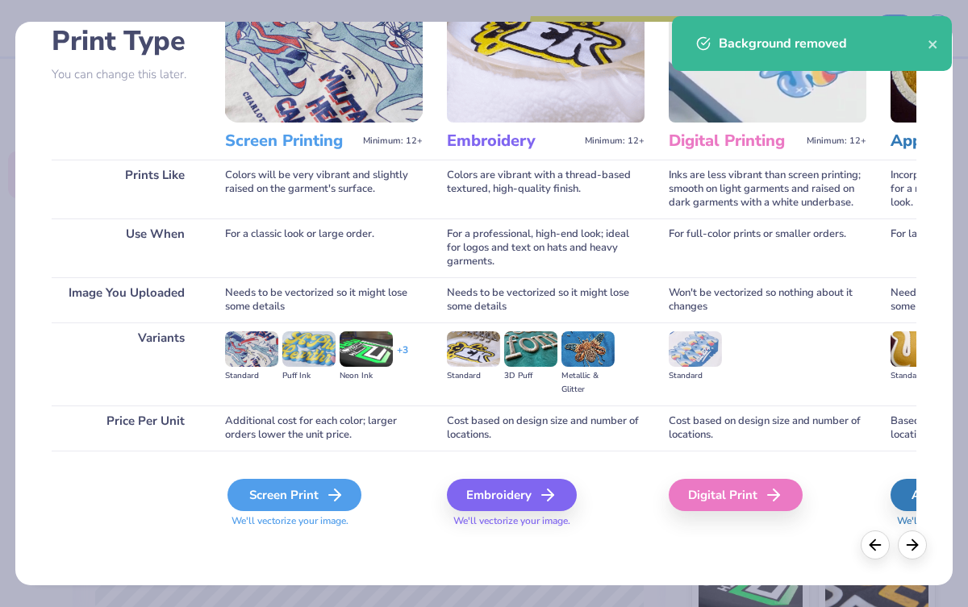
click at [285, 489] on div "Screen Print" at bounding box center [294, 495] width 134 height 32
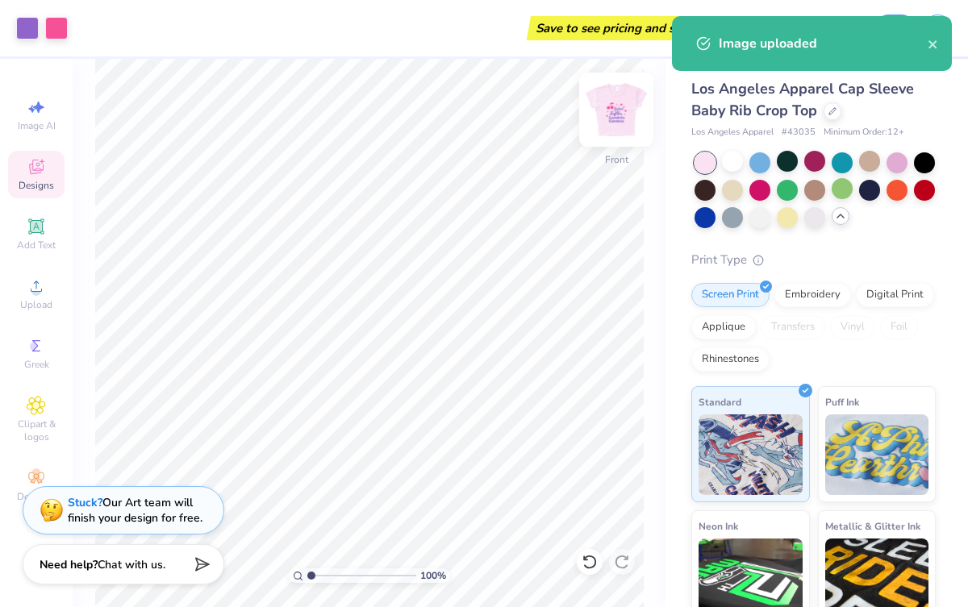
click at [601, 122] on img at bounding box center [616, 109] width 65 height 65
click at [614, 118] on img at bounding box center [616, 109] width 65 height 65
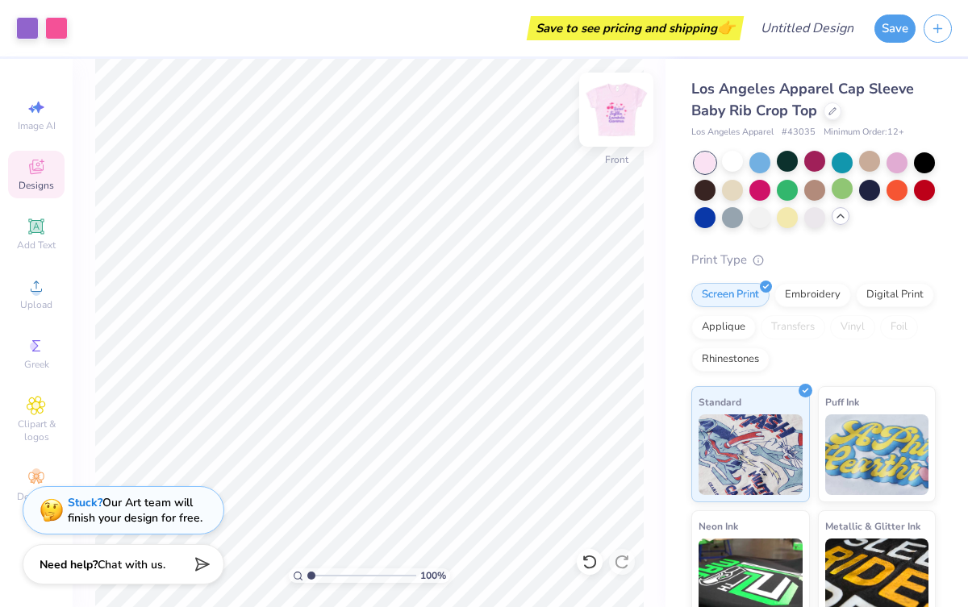
click at [618, 106] on img at bounding box center [616, 109] width 65 height 65
type input "1.57"
click at [740, 159] on div at bounding box center [732, 161] width 21 height 21
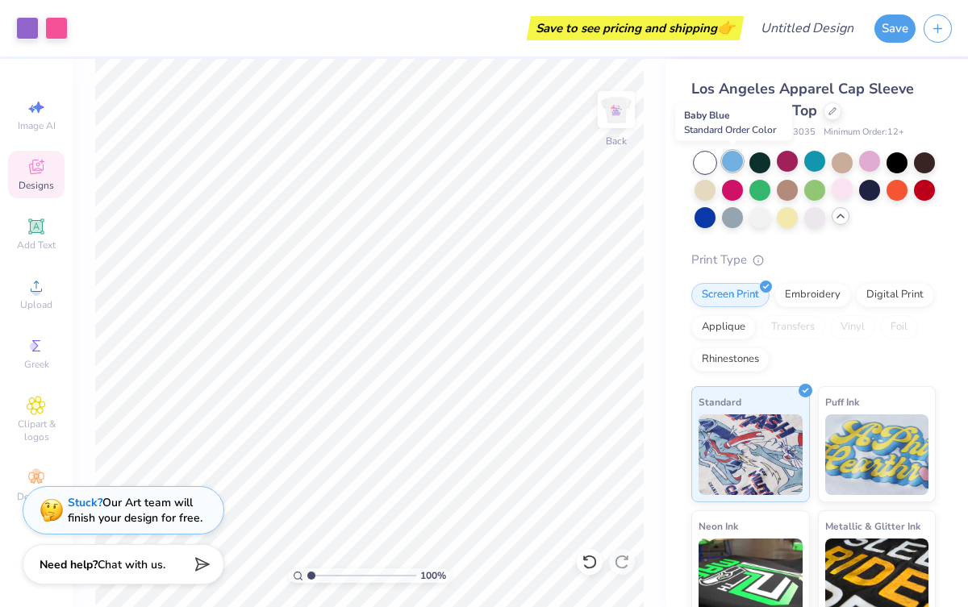
click at [726, 164] on div at bounding box center [732, 161] width 21 height 21
click at [739, 156] on div at bounding box center [732, 161] width 21 height 21
